Goal: Task Accomplishment & Management: Use online tool/utility

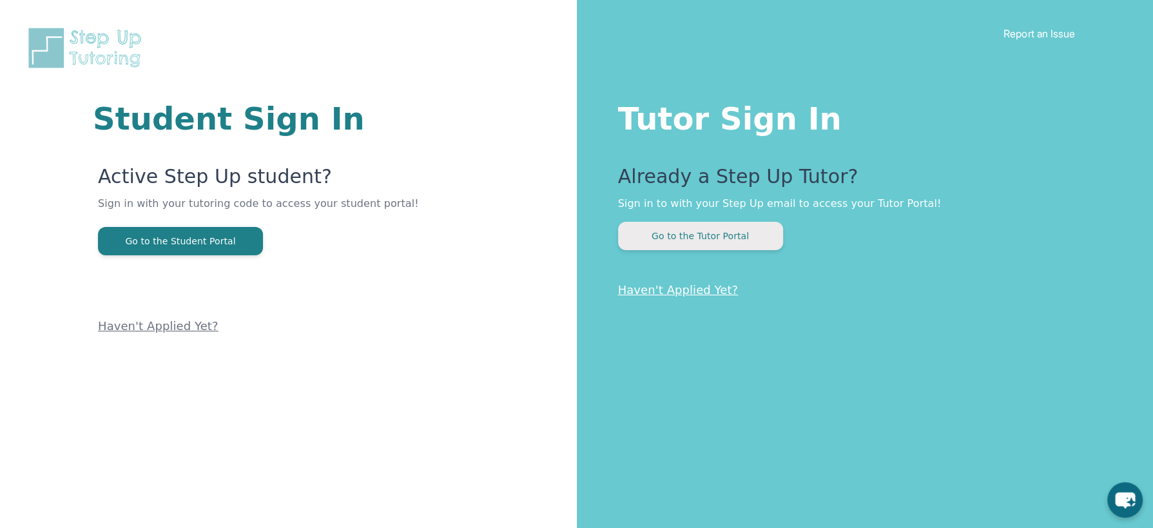
click at [732, 233] on button "Go to the Tutor Portal" at bounding box center [700, 236] width 165 height 28
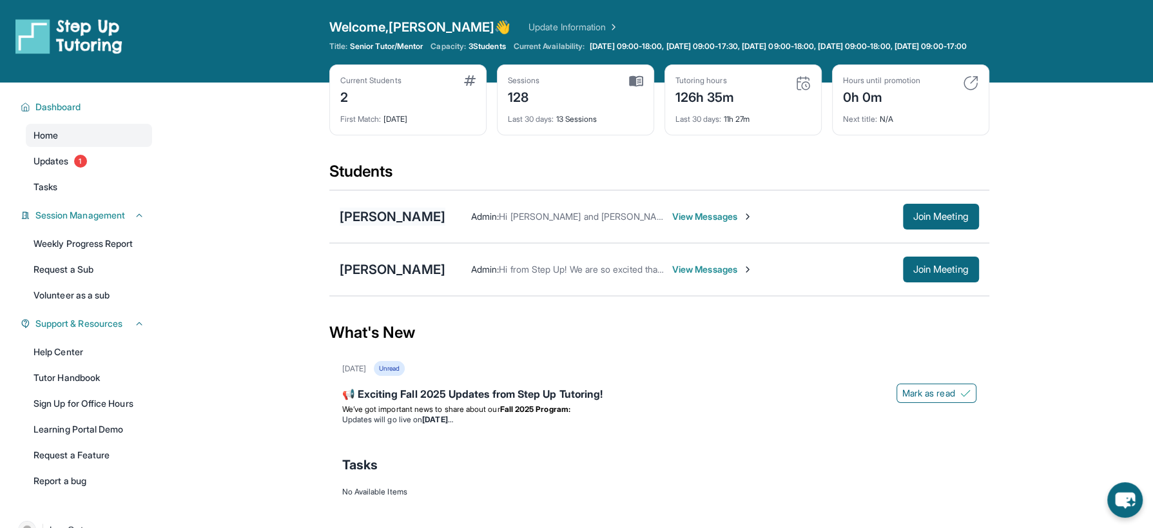
click at [375, 226] on div "[PERSON_NAME]" at bounding box center [393, 216] width 106 height 18
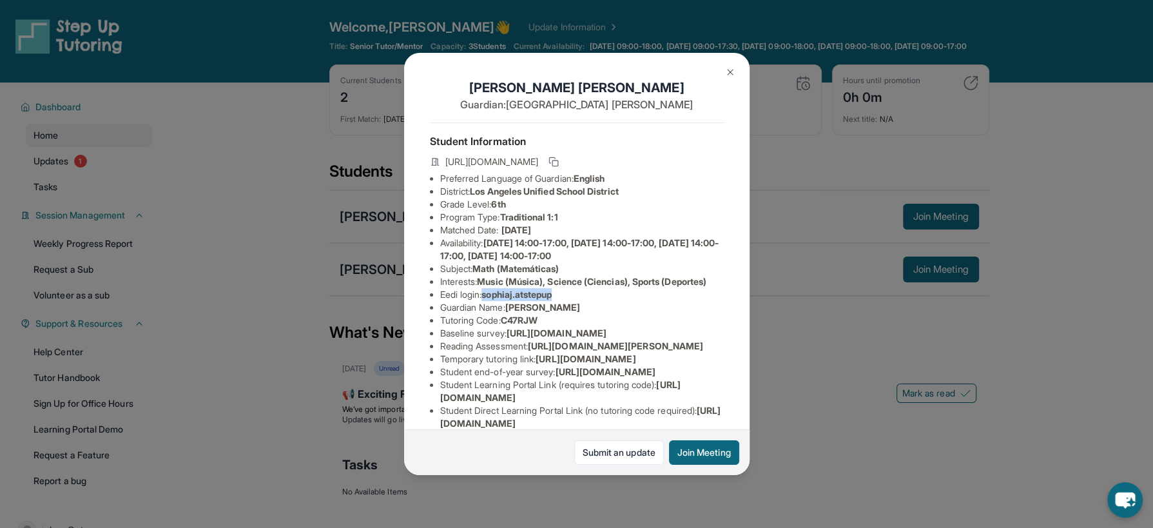
drag, startPoint x: 568, startPoint y: 310, endPoint x: 489, endPoint y: 304, distance: 79.5
click at [489, 301] on li "Eedi login : sophiaj.atstepup" at bounding box center [581, 294] width 283 height 13
copy span "sophiaj.atstepup"
click at [233, 217] on div "[PERSON_NAME] Guardian: [PERSON_NAME] Student Information [URL][DOMAIN_NAME] Pr…" at bounding box center [576, 264] width 1153 height 528
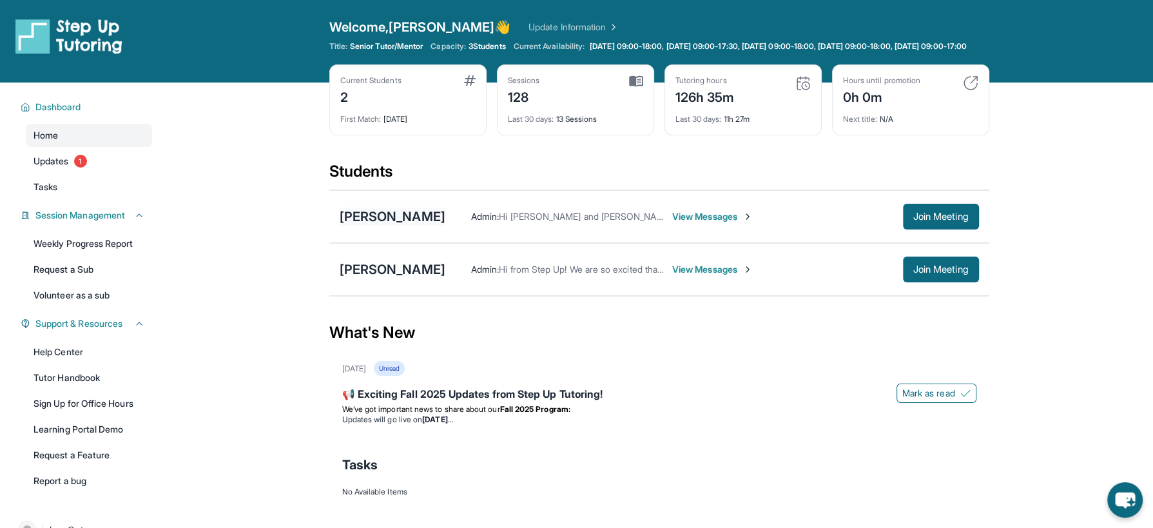
click at [394, 226] on div "[PERSON_NAME]" at bounding box center [393, 216] width 106 height 18
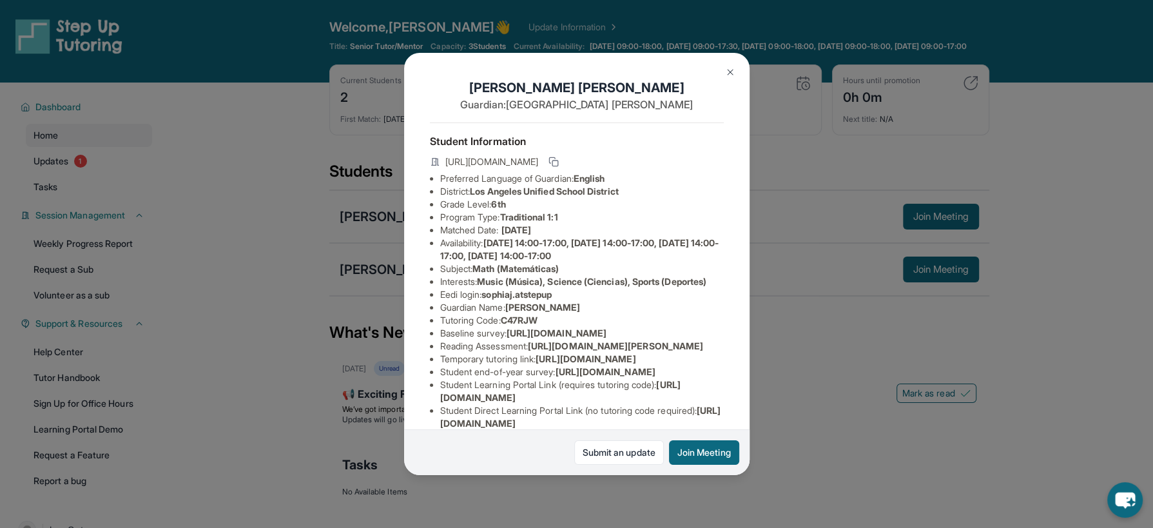
click at [737, 68] on button at bounding box center [730, 72] width 26 height 26
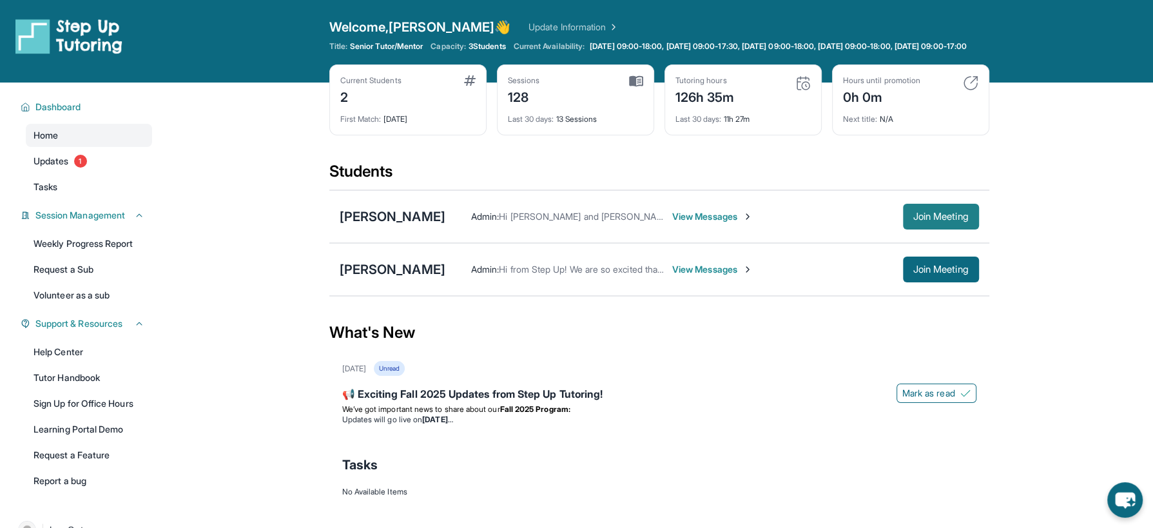
click at [943, 220] on span "Join Meeting" at bounding box center [940, 217] width 55 height 8
